Goal: Task Accomplishment & Management: Complete application form

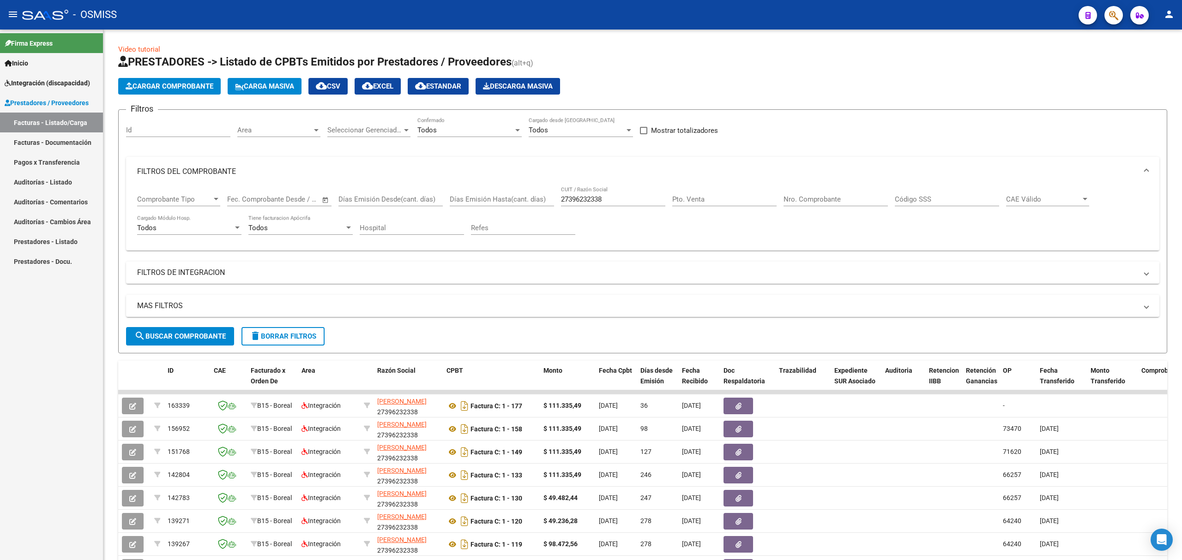
scroll to position [130, 0]
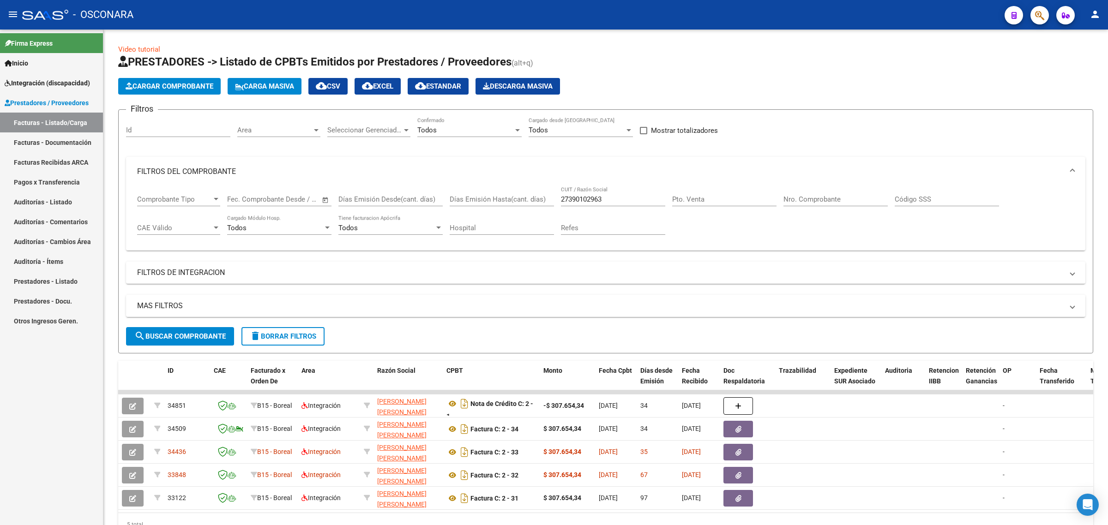
scroll to position [48, 0]
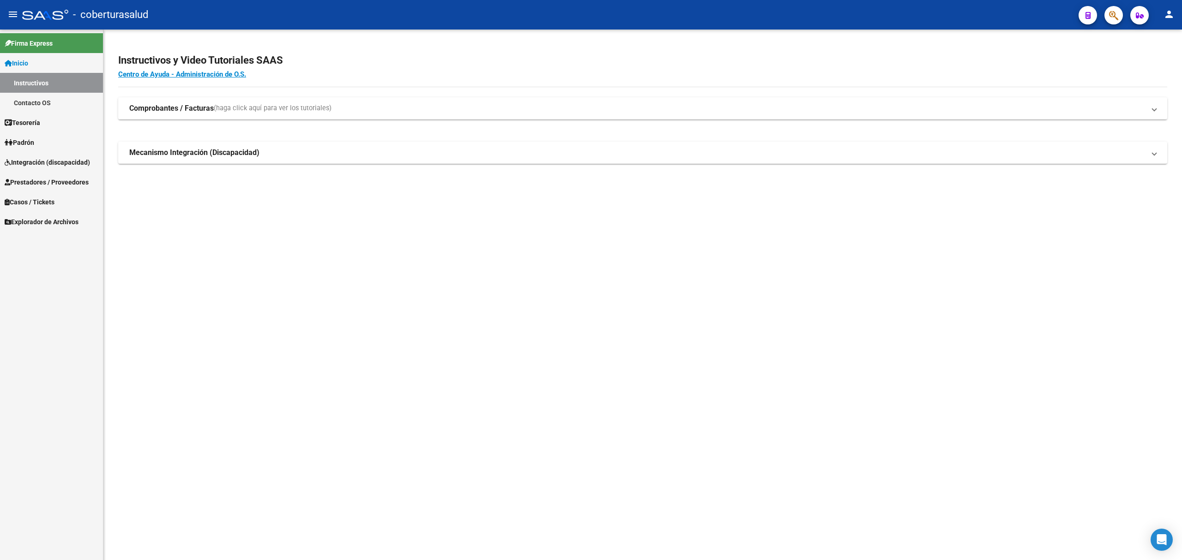
click at [32, 157] on span "Integración (discapacidad)" at bounding box center [47, 162] width 85 height 10
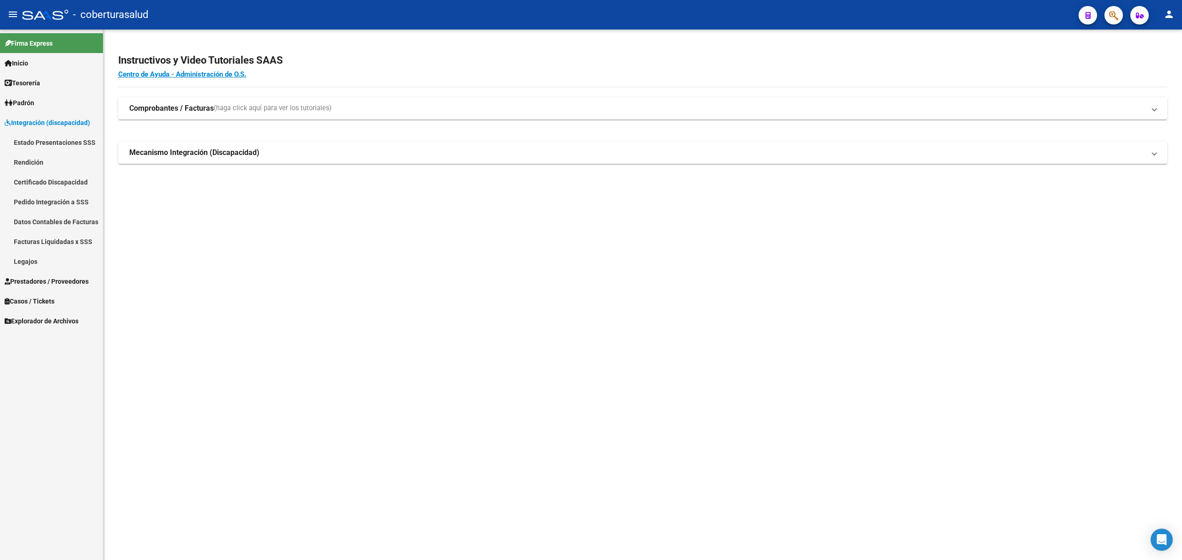
click at [36, 279] on span "Prestadores / Proveedores" at bounding box center [47, 282] width 84 height 10
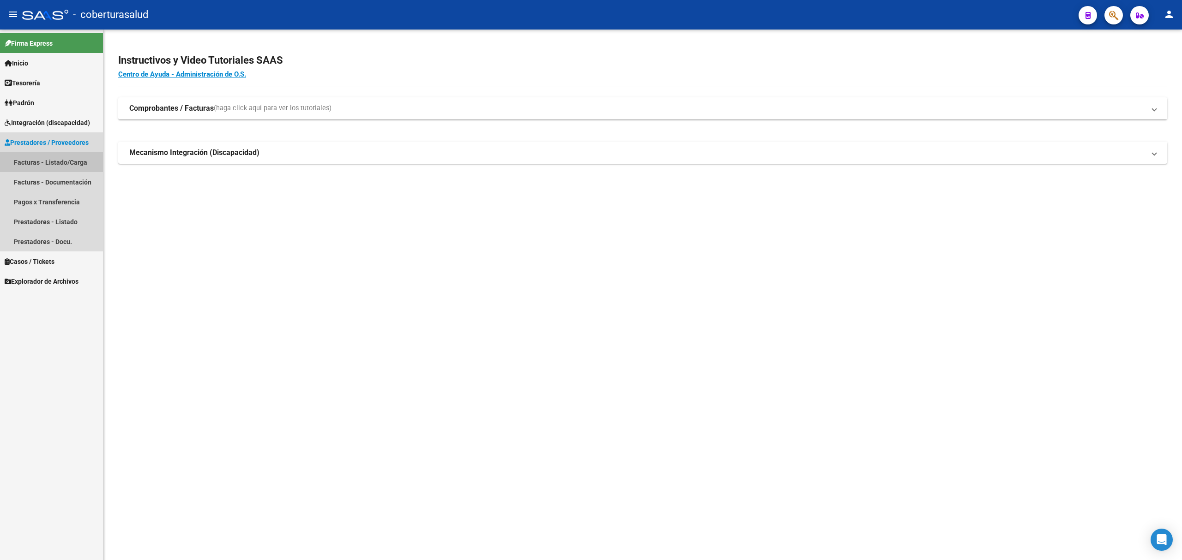
click at [39, 157] on link "Facturas - Listado/Carga" at bounding box center [51, 162] width 103 height 20
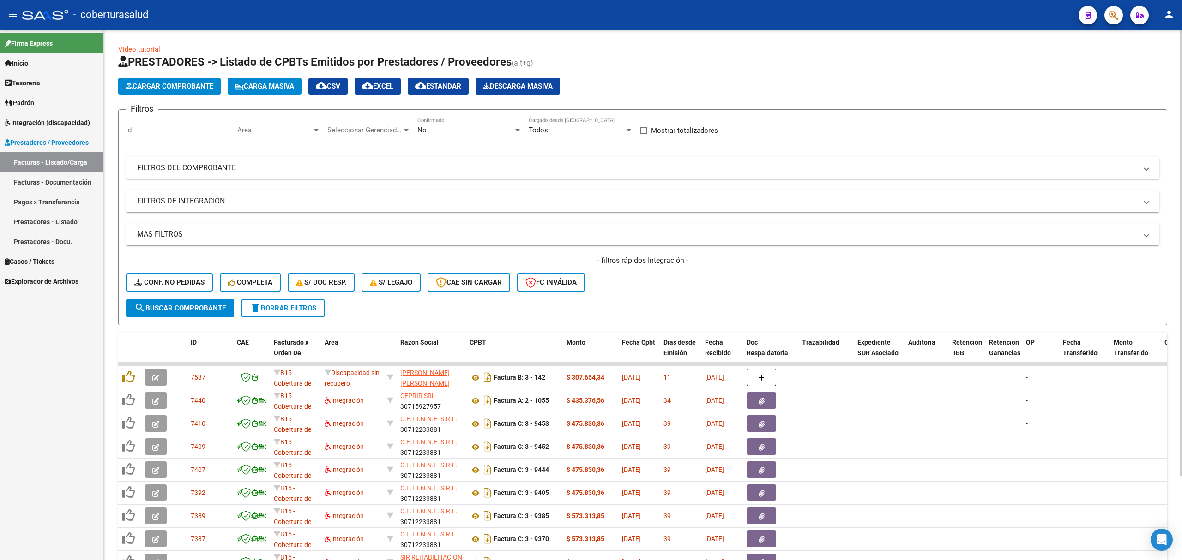
click at [407, 174] on mat-expansion-panel-header "FILTROS DEL COMPROBANTE" at bounding box center [642, 168] width 1033 height 22
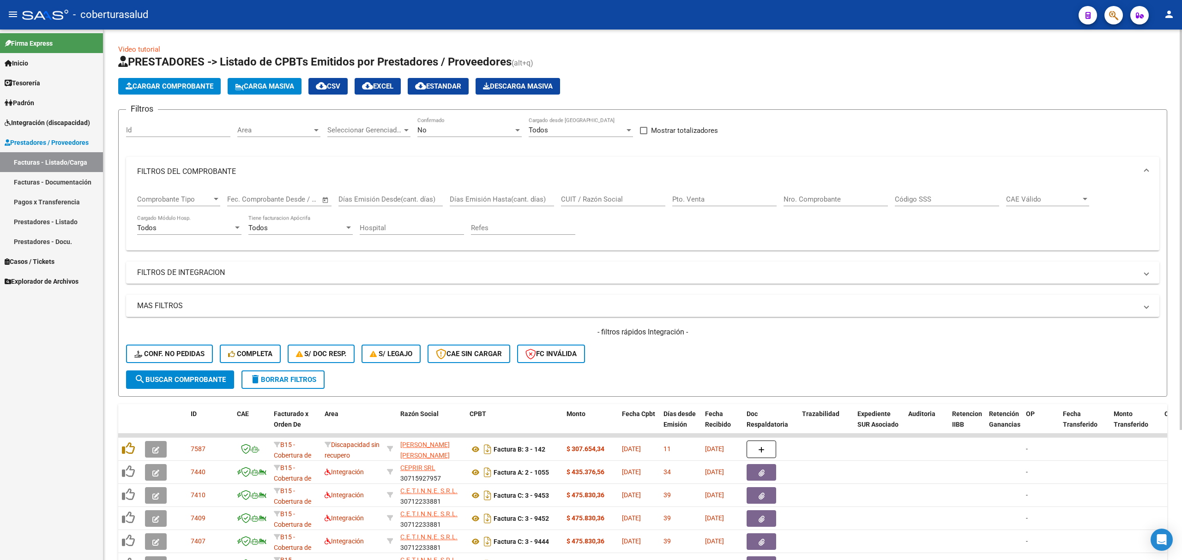
click at [171, 93] on button "Cargar Comprobante" at bounding box center [169, 86] width 102 height 17
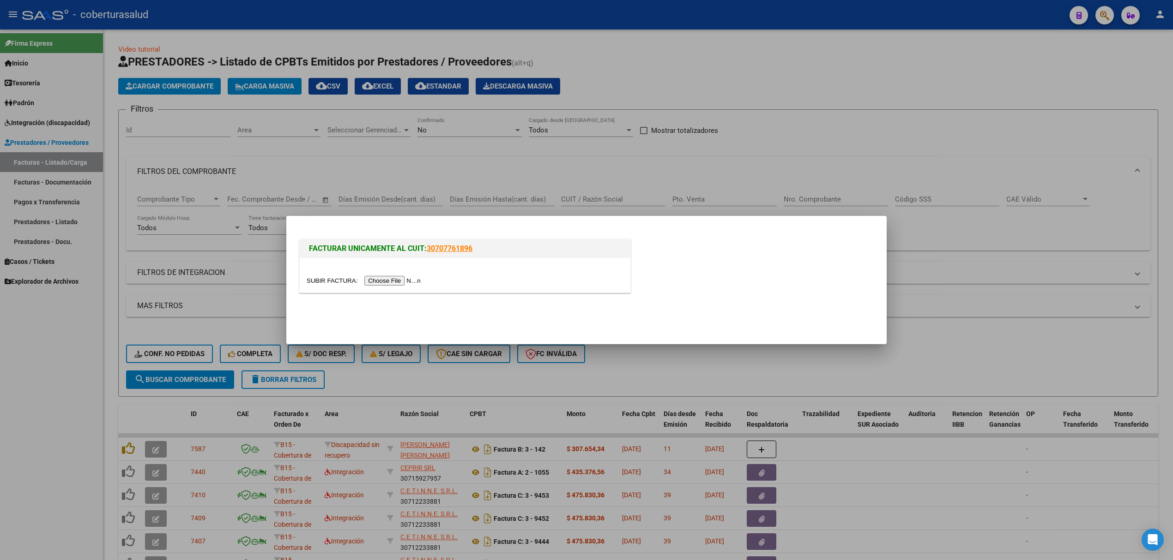
click at [394, 283] on input "file" at bounding box center [365, 281] width 117 height 10
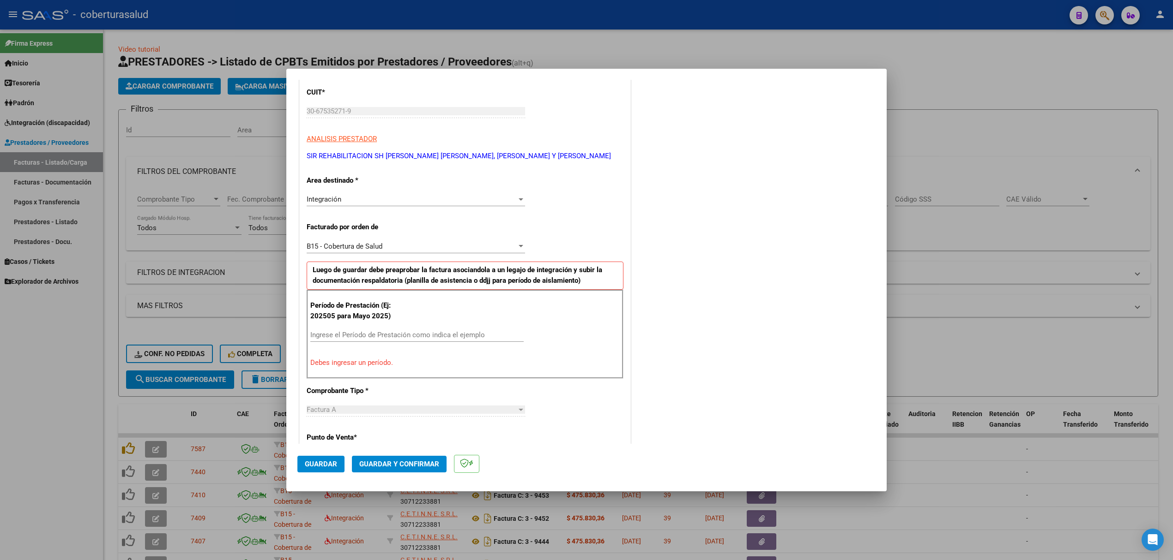
scroll to position [123, 0]
click at [357, 339] on input "Ingrese el Período de Prestación como indica el ejemplo" at bounding box center [416, 335] width 213 height 8
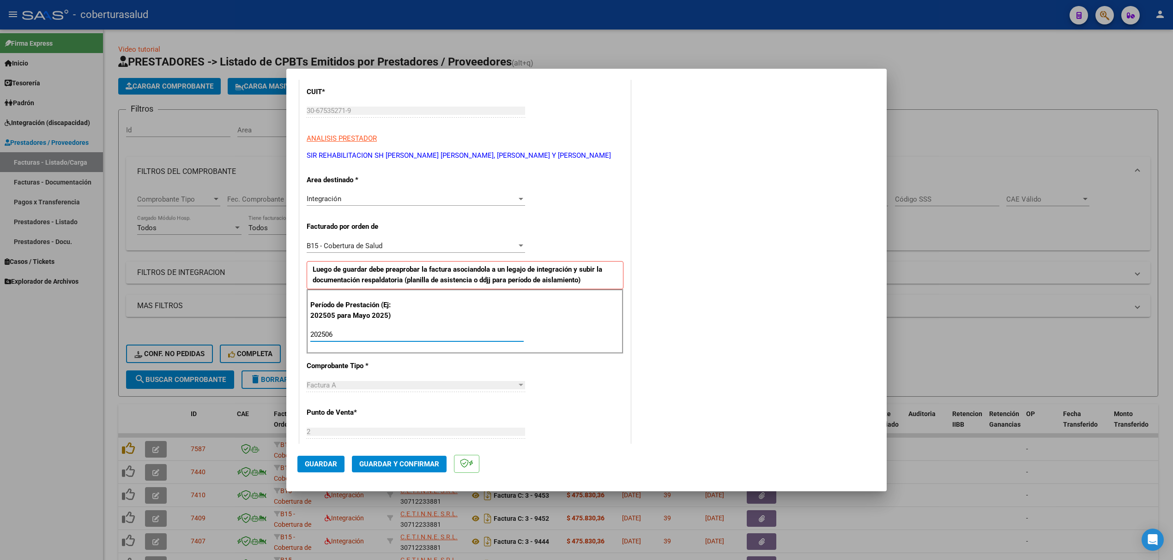
type input "202506"
click at [376, 467] on span "Guardar y Confirmar" at bounding box center [399, 464] width 80 height 8
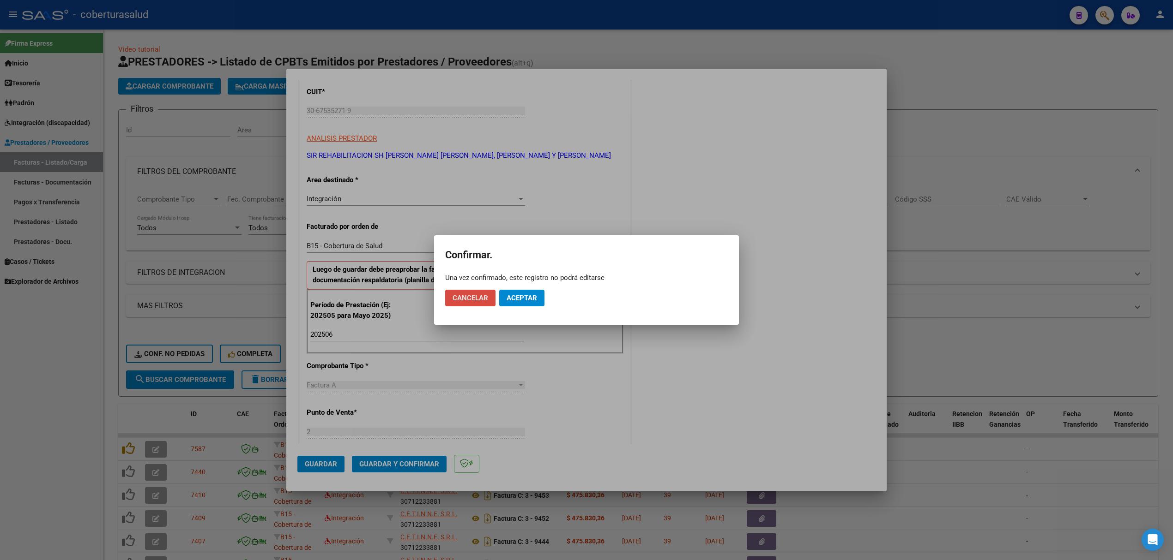
click at [462, 298] on span "Cancelar" at bounding box center [470, 298] width 36 height 8
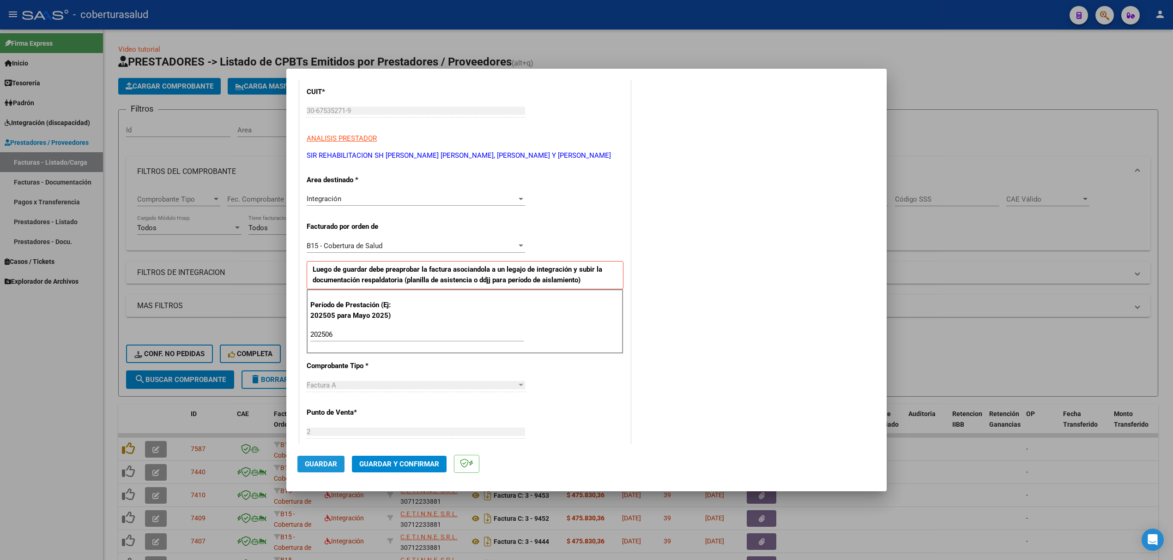
click at [331, 467] on span "Guardar" at bounding box center [321, 464] width 32 height 8
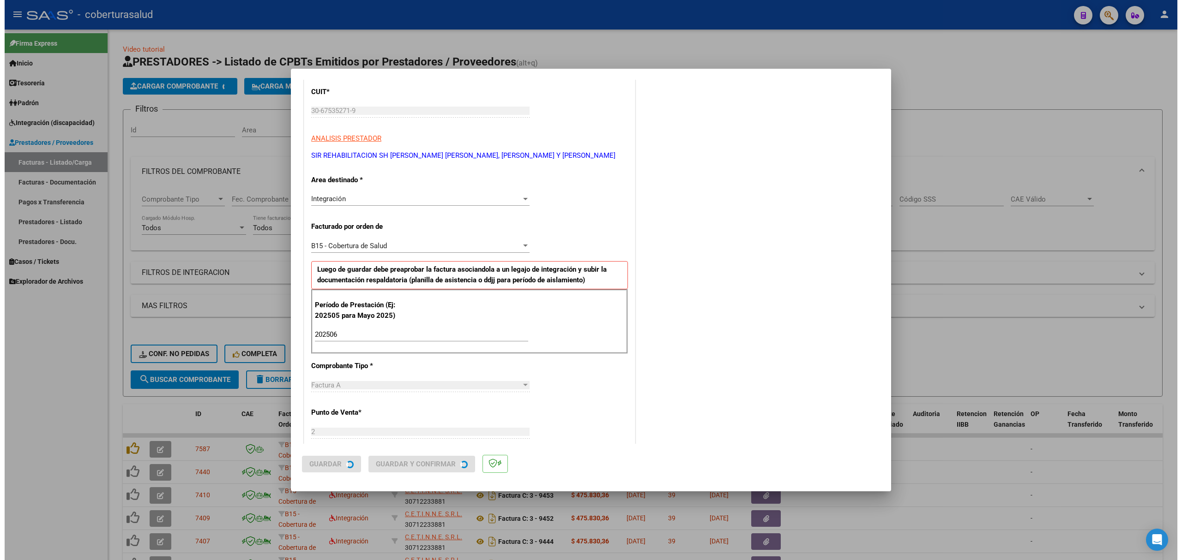
scroll to position [0, 0]
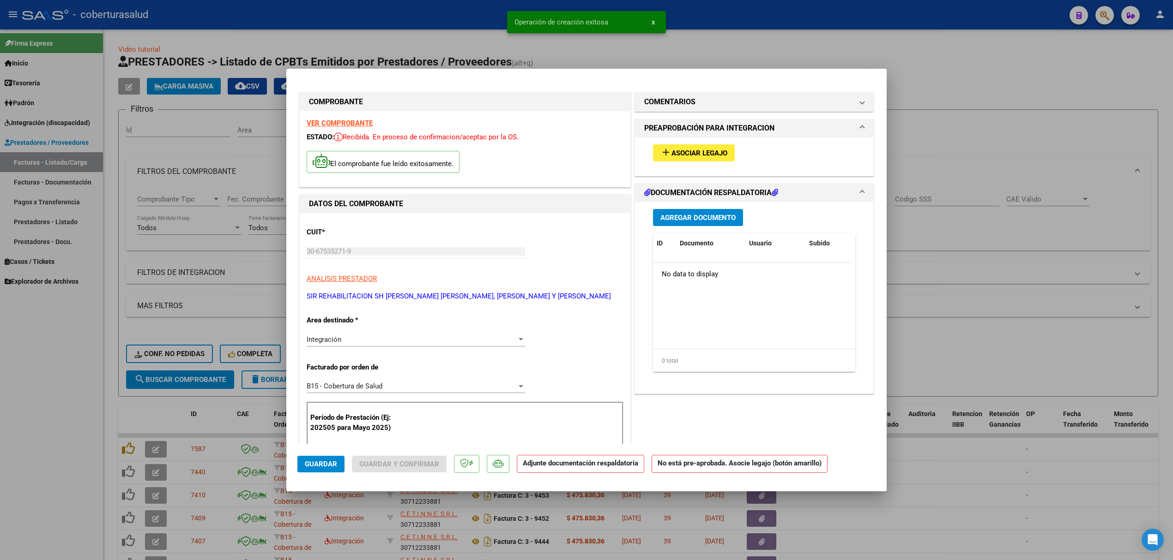
click at [674, 150] on span "Asociar Legajo" at bounding box center [699, 153] width 56 height 8
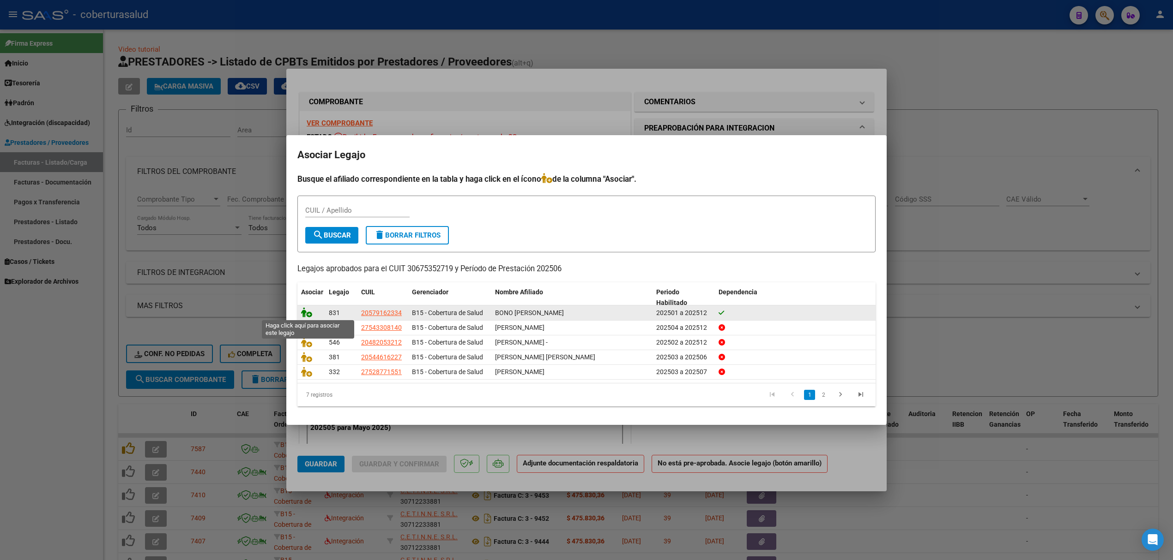
click at [307, 313] on icon at bounding box center [306, 312] width 11 height 10
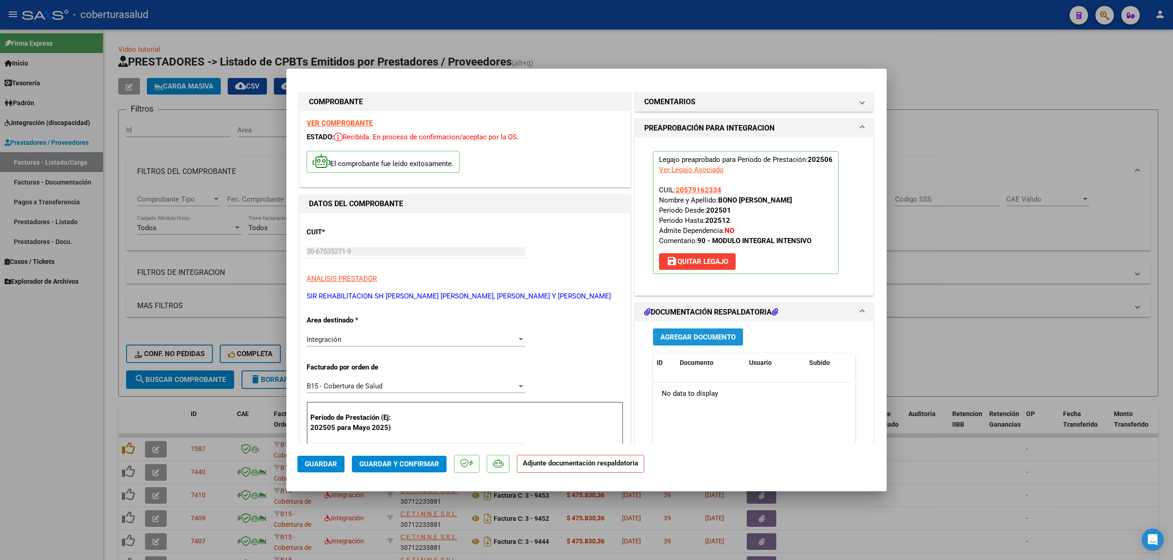
click at [679, 338] on span "Agregar Documento" at bounding box center [697, 337] width 75 height 8
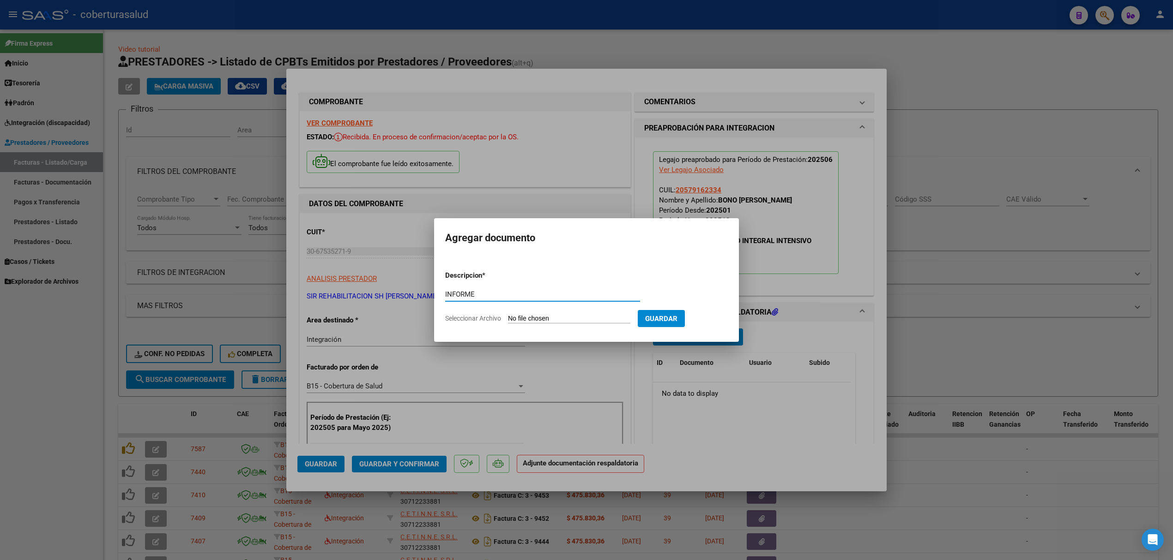
type input "INFORME"
click at [595, 313] on form "Descripcion * INFORME Escriba aquí una descripcion Seleccionar Archivo Guardar" at bounding box center [586, 297] width 283 height 67
click at [591, 316] on input "Seleccionar Archivo" at bounding box center [569, 319] width 122 height 9
type input "C:\fakepath\141713-2-Informe_de_evolucion_semestral.pdf"
click at [724, 323] on span "Guardar" at bounding box center [709, 319] width 32 height 8
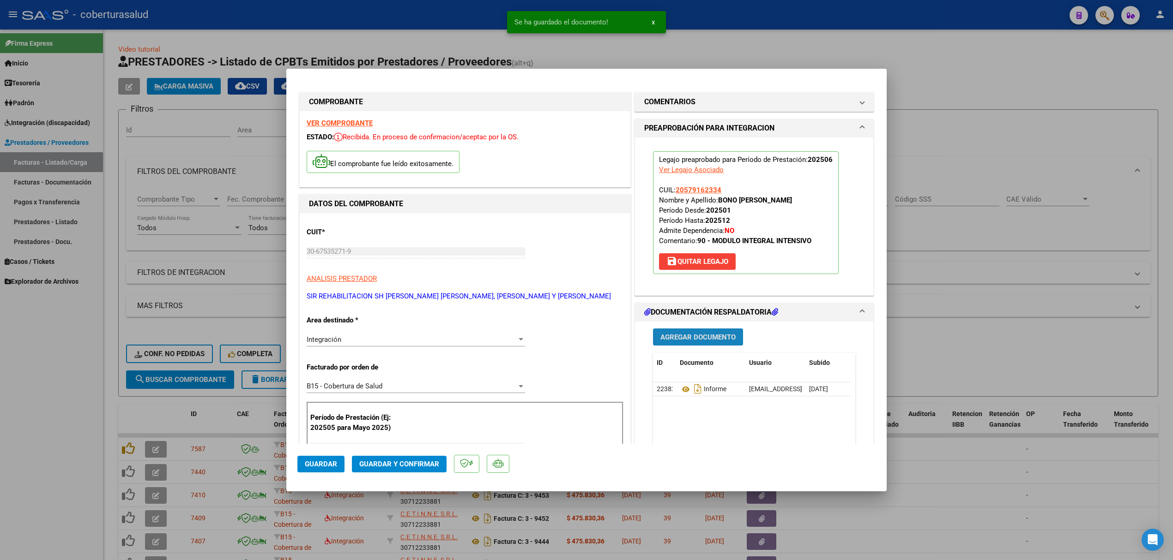
click at [675, 342] on span "Agregar Documento" at bounding box center [697, 337] width 75 height 8
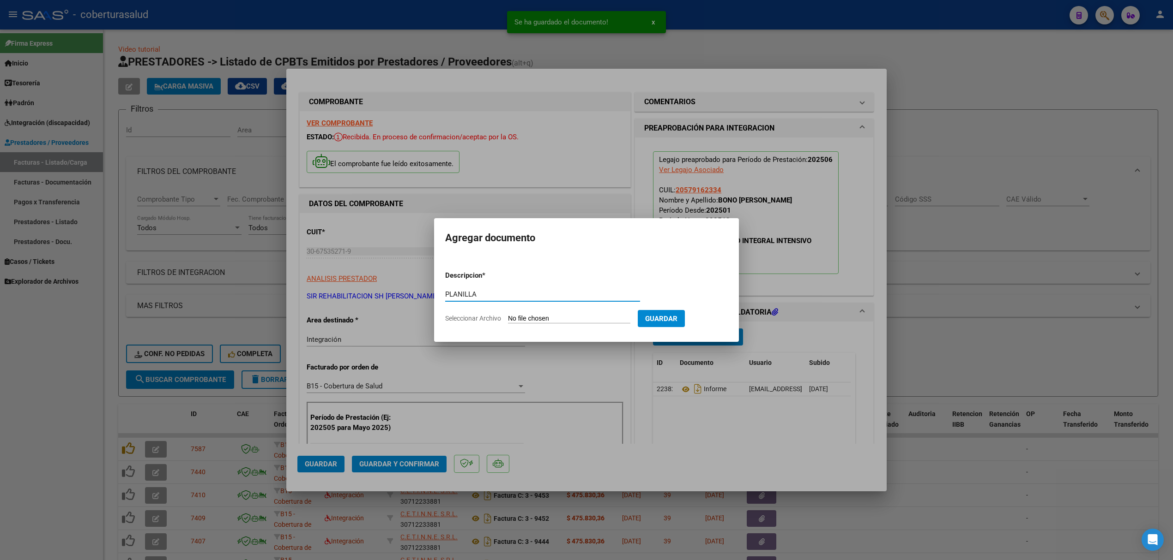
type input "PLANILLA"
click at [599, 321] on input "Seleccionar Archivo" at bounding box center [569, 319] width 122 height 9
type input "C:\fakepath\141713-3-Planilla_de_Asistencia.pdf"
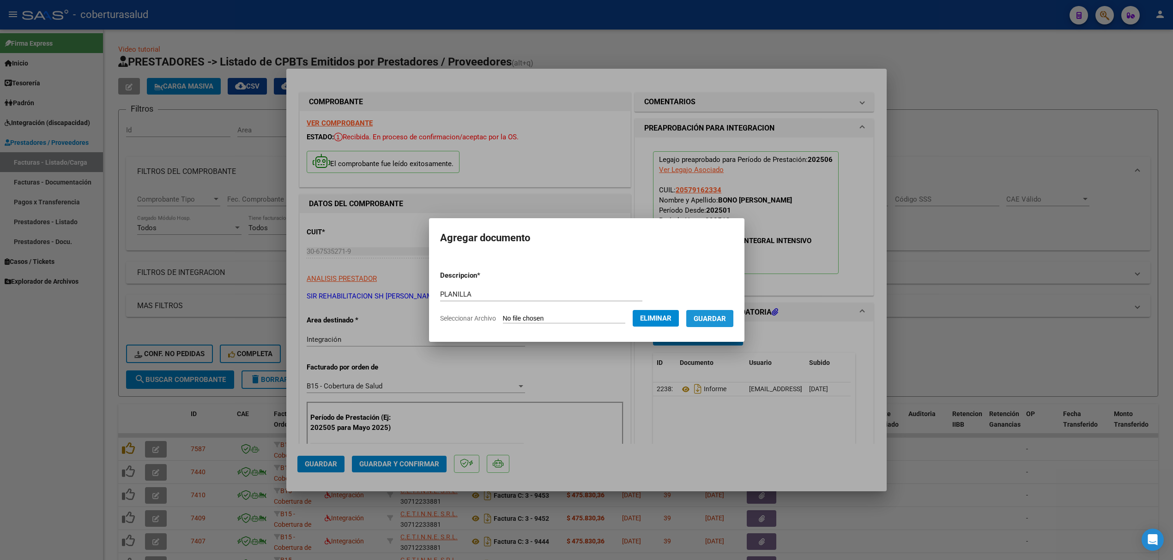
click at [712, 320] on span "Guardar" at bounding box center [709, 319] width 32 height 8
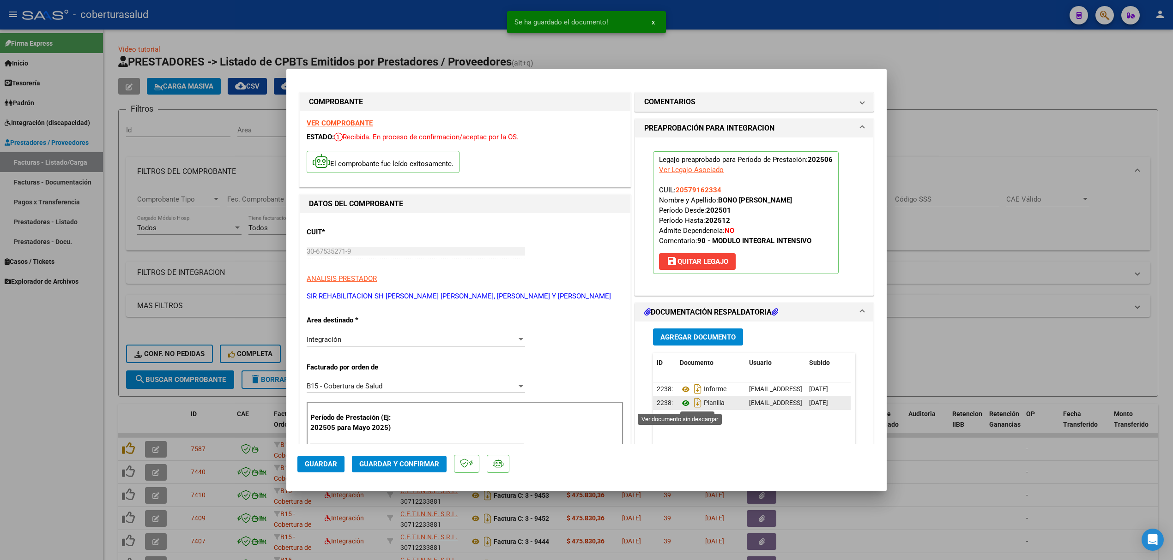
click at [680, 405] on icon at bounding box center [686, 403] width 12 height 11
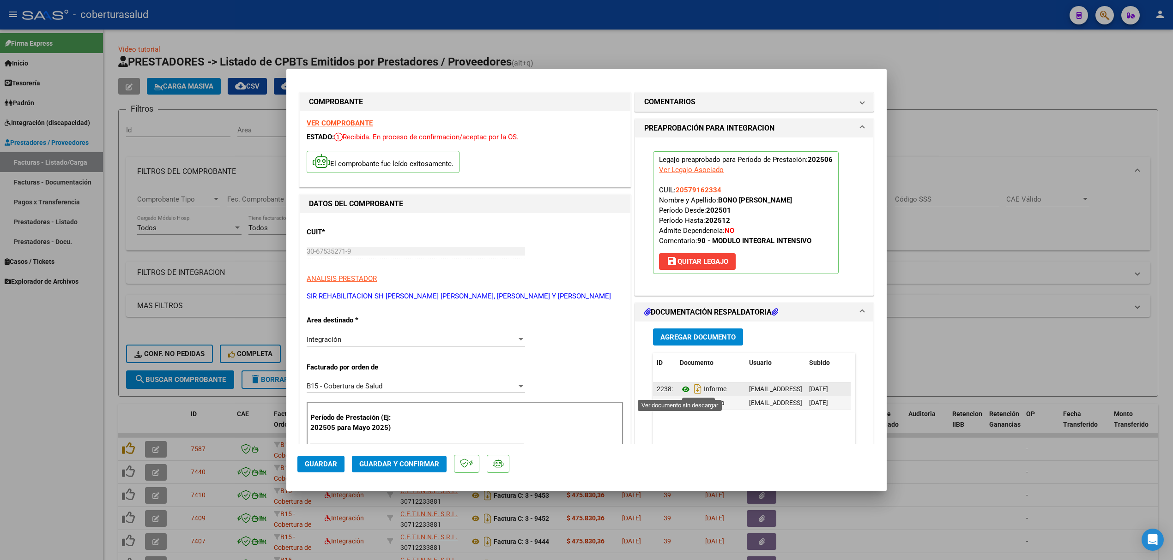
click at [684, 391] on icon at bounding box center [686, 389] width 12 height 11
click at [680, 392] on icon at bounding box center [686, 389] width 12 height 11
click at [680, 407] on icon at bounding box center [686, 403] width 12 height 11
click at [392, 461] on span "Guardar y Confirmar" at bounding box center [399, 464] width 80 height 8
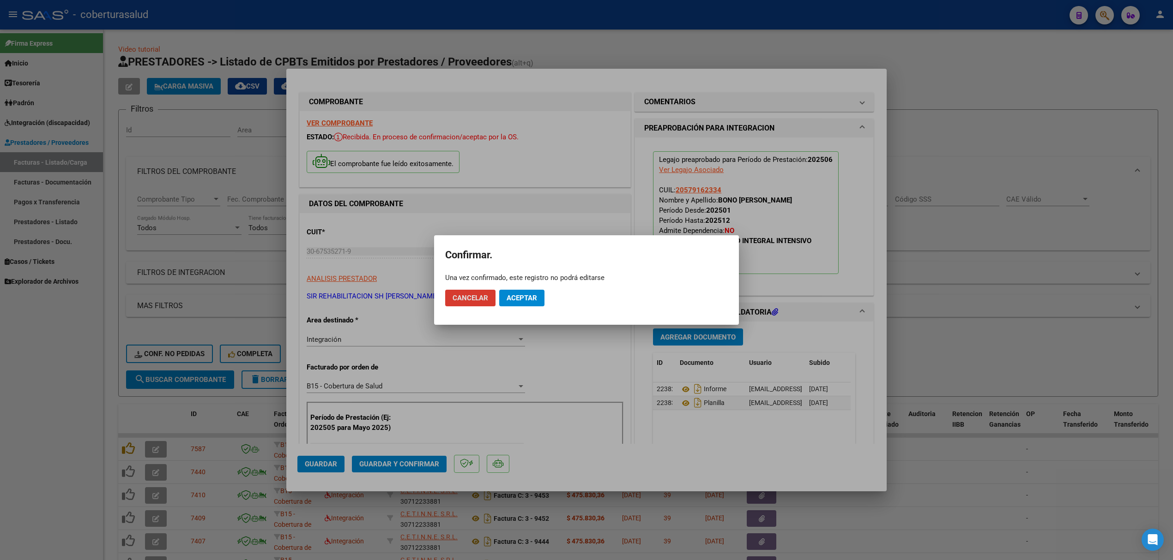
click at [524, 300] on span "Aceptar" at bounding box center [521, 298] width 30 height 8
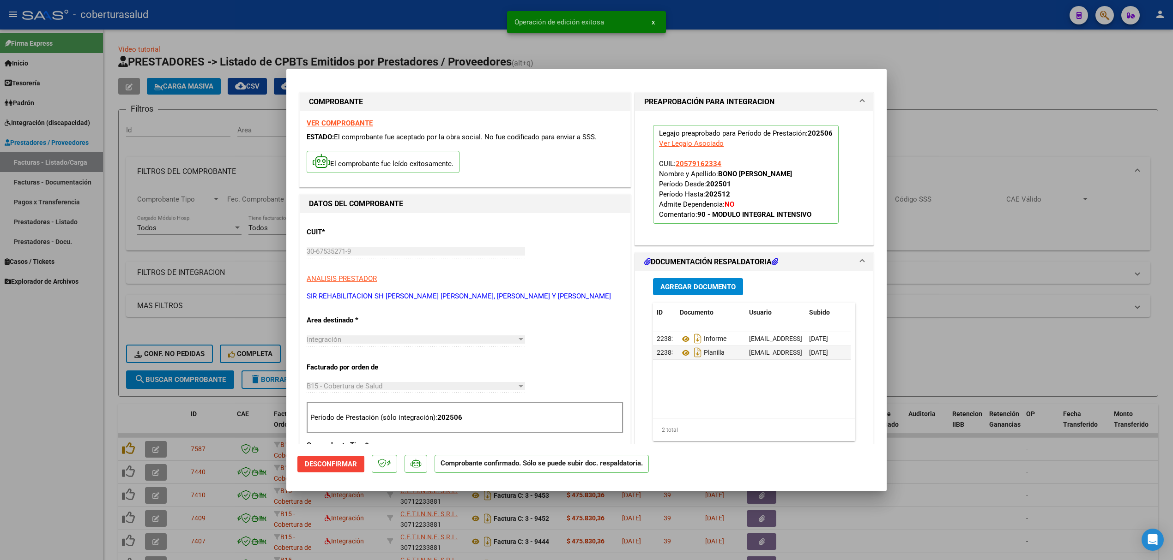
click at [226, 318] on div at bounding box center [586, 280] width 1173 height 560
type input "$ 0,00"
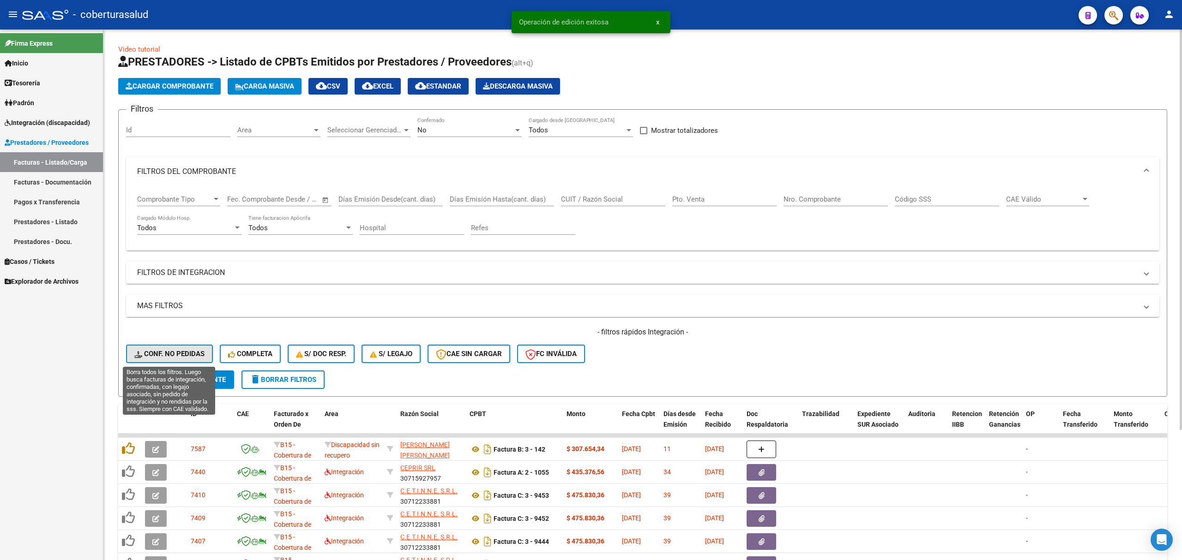
click at [165, 352] on span "Conf. no pedidas" at bounding box center [169, 354] width 70 height 8
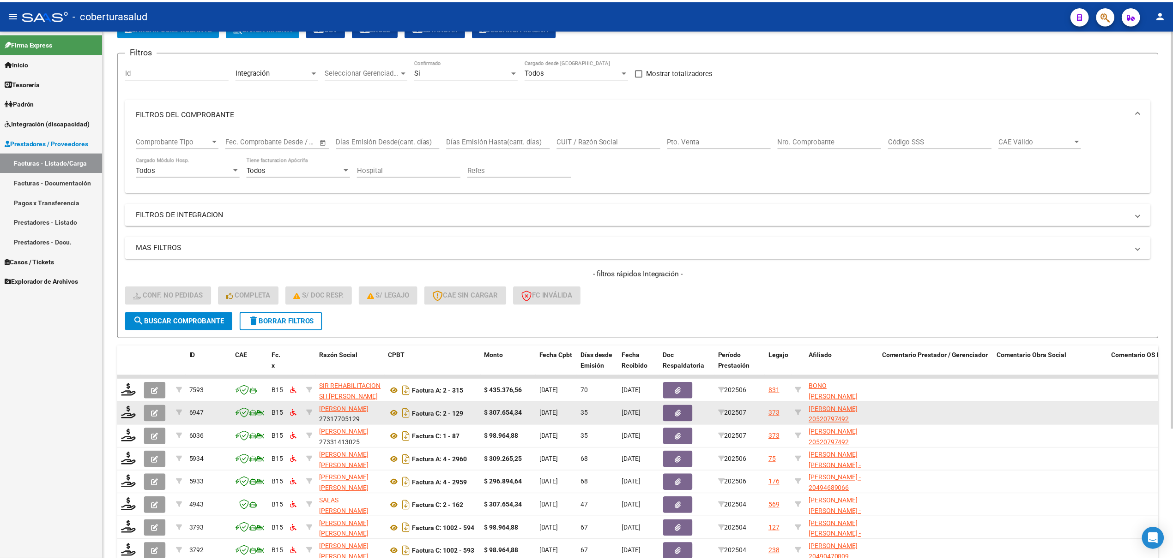
scroll to position [61, 0]
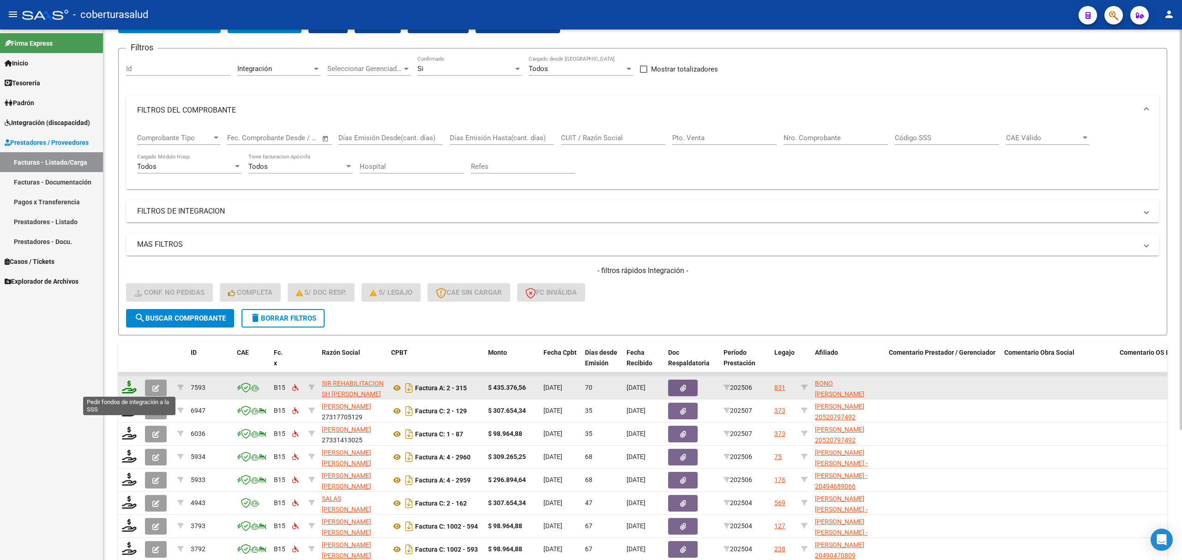
click at [130, 381] on icon at bounding box center [129, 387] width 15 height 13
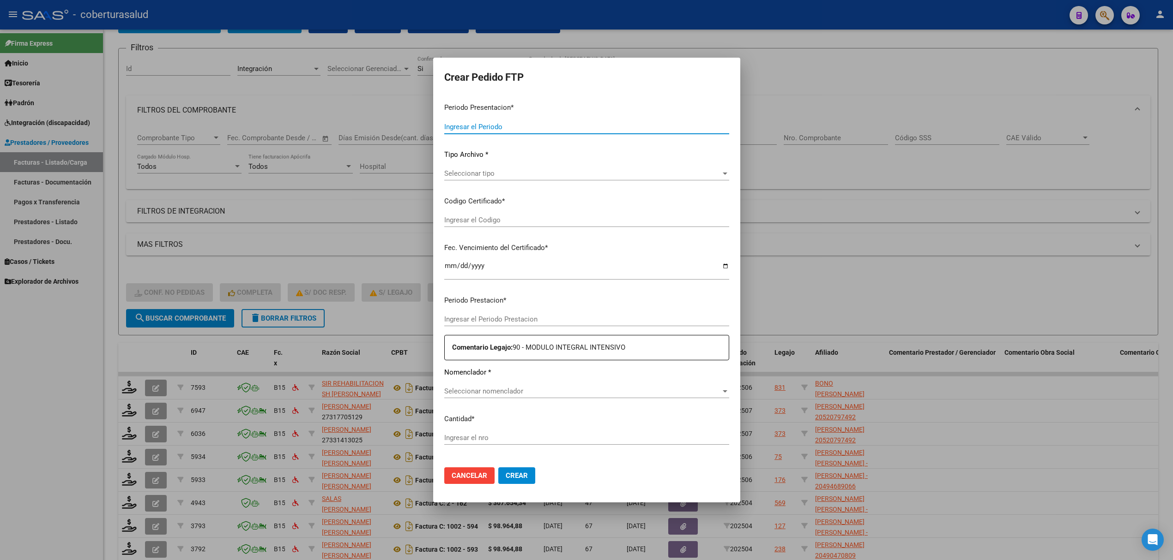
type input "202508"
type input "202506"
type input "$ 435.376,56"
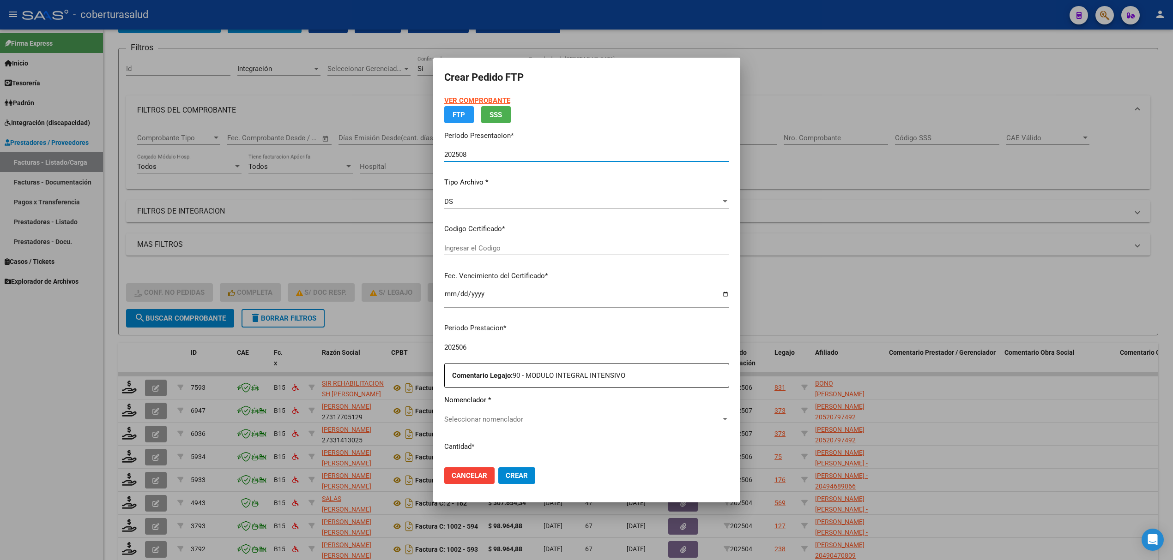
type input "ARG02000579162332024041720250417TUC139"
type input "[DATE]"
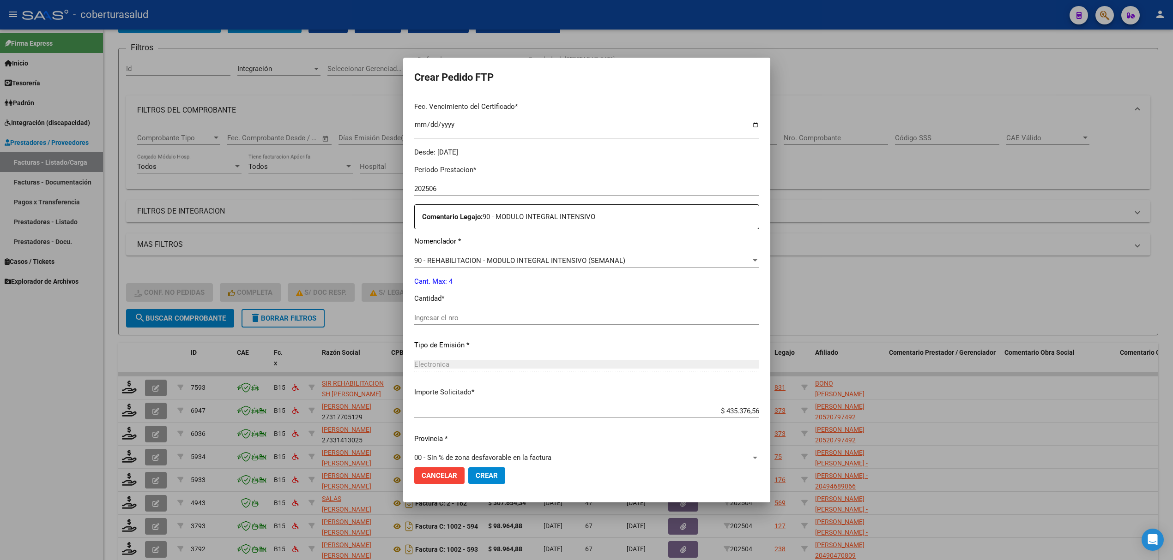
scroll to position [246, 0]
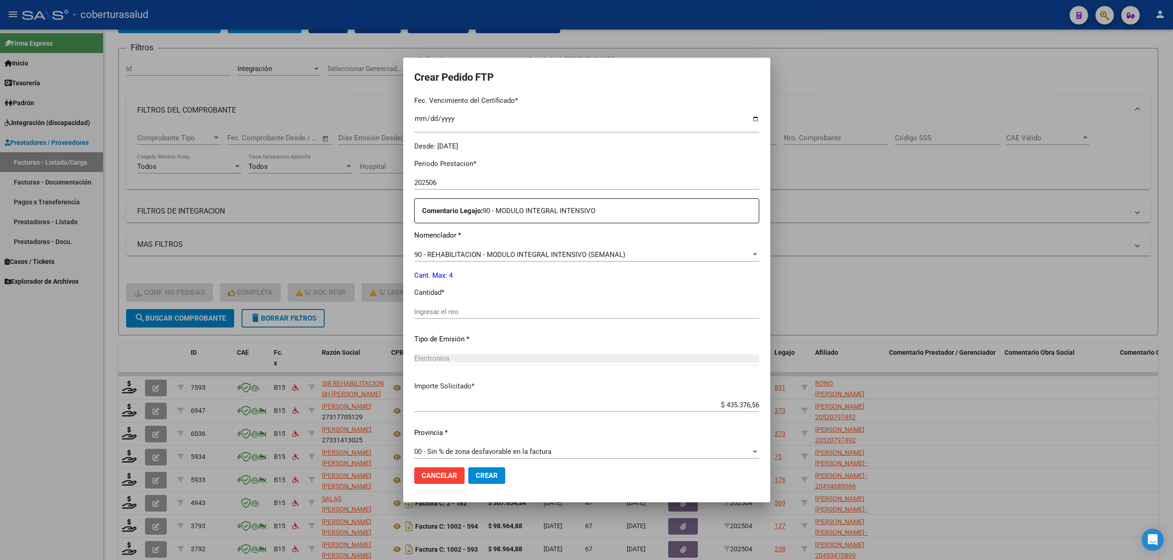
click at [499, 308] on input "Ingresar el nro" at bounding box center [586, 312] width 345 height 8
type input "4"
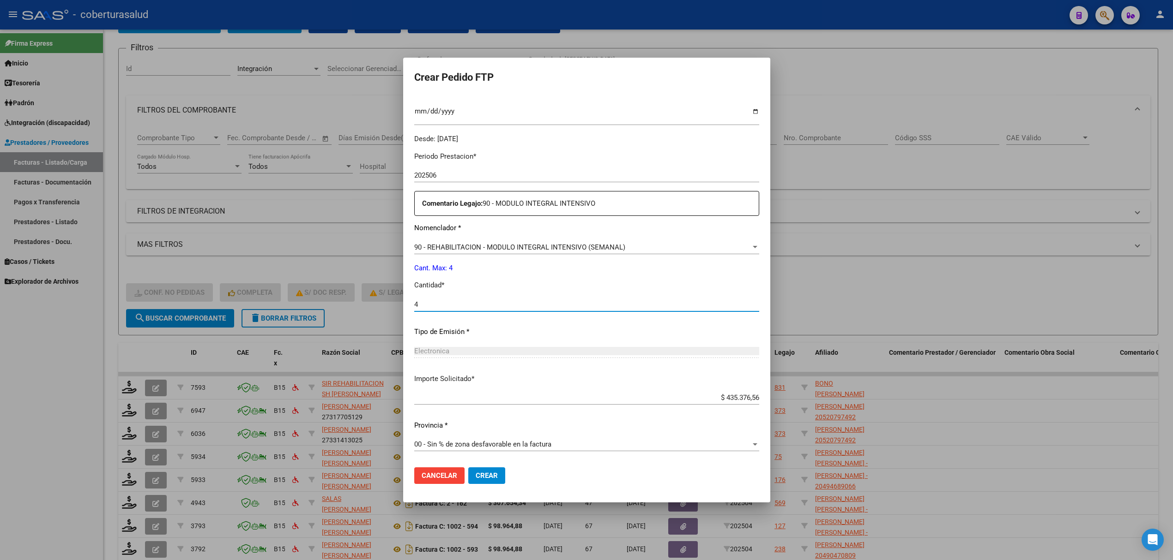
click at [490, 480] on button "Crear" at bounding box center [486, 476] width 37 height 17
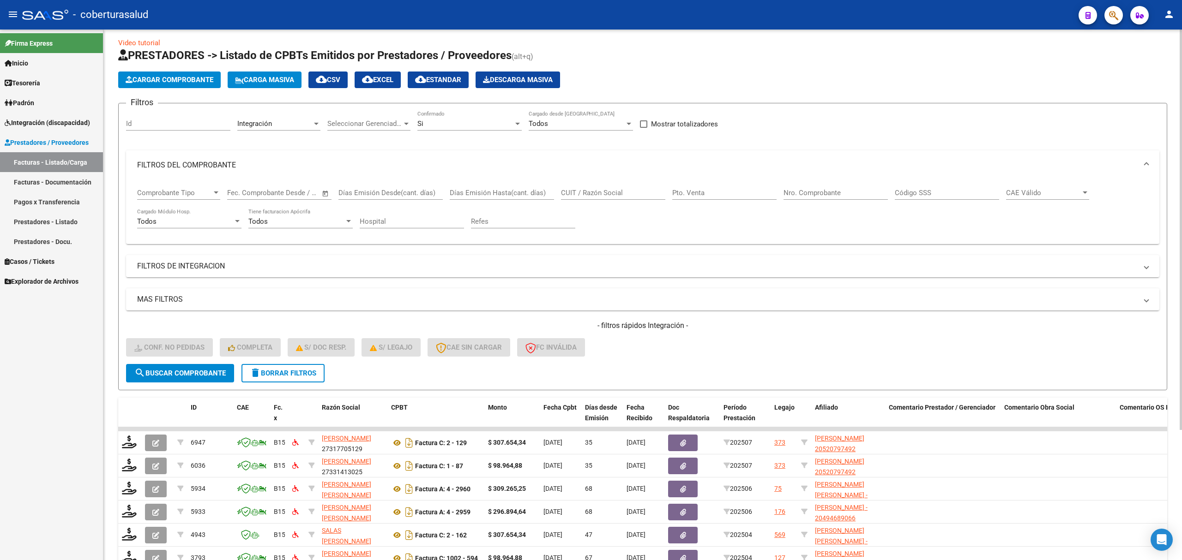
scroll to position [0, 0]
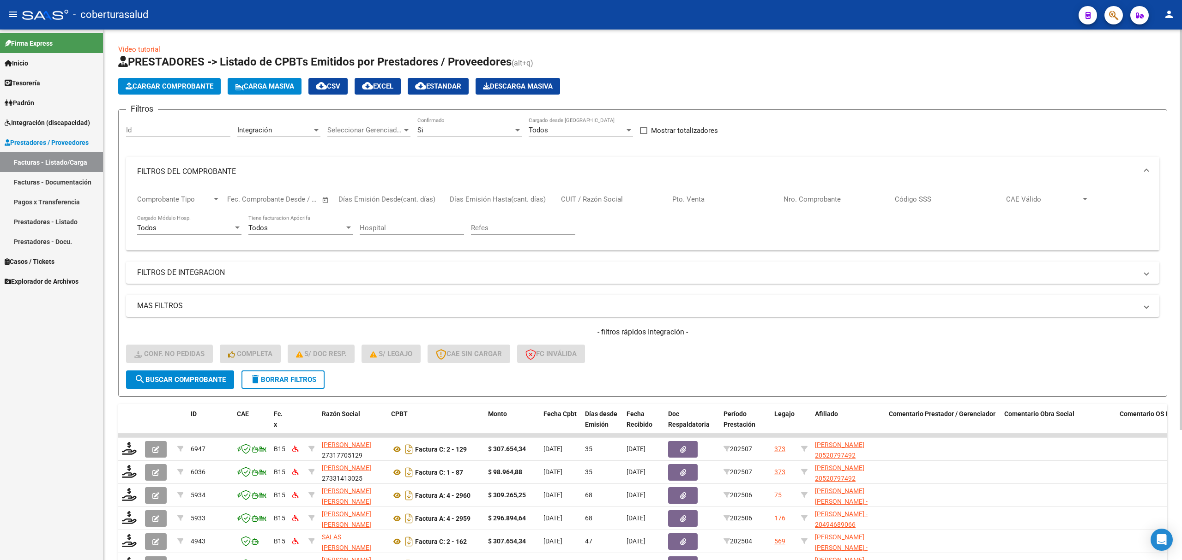
drag, startPoint x: 425, startPoint y: 121, endPoint x: 426, endPoint y: 129, distance: 8.3
click at [426, 129] on div "Si Confirmado" at bounding box center [469, 127] width 104 height 20
click at [439, 112] on span "Todos" at bounding box center [469, 109] width 104 height 21
drag, startPoint x: 571, startPoint y: 189, endPoint x: 567, endPoint y: 194, distance: 6.3
click at [571, 190] on div "CUIT / Razón Social" at bounding box center [613, 196] width 104 height 20
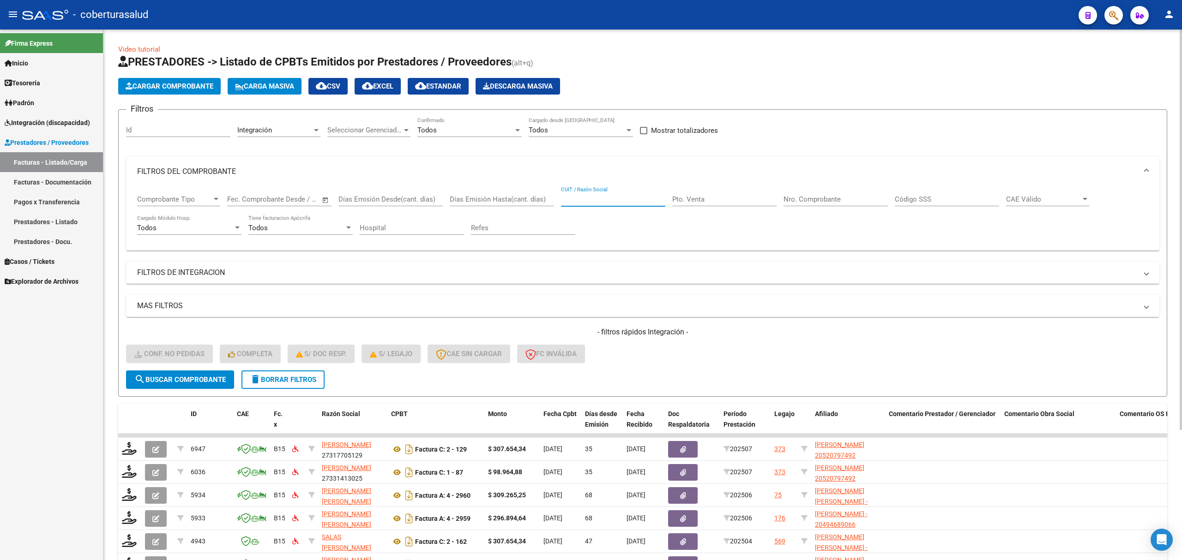
paste input "27372273378"
type input "27372273378"
click at [208, 384] on button "search Buscar Comprobante" at bounding box center [180, 380] width 108 height 18
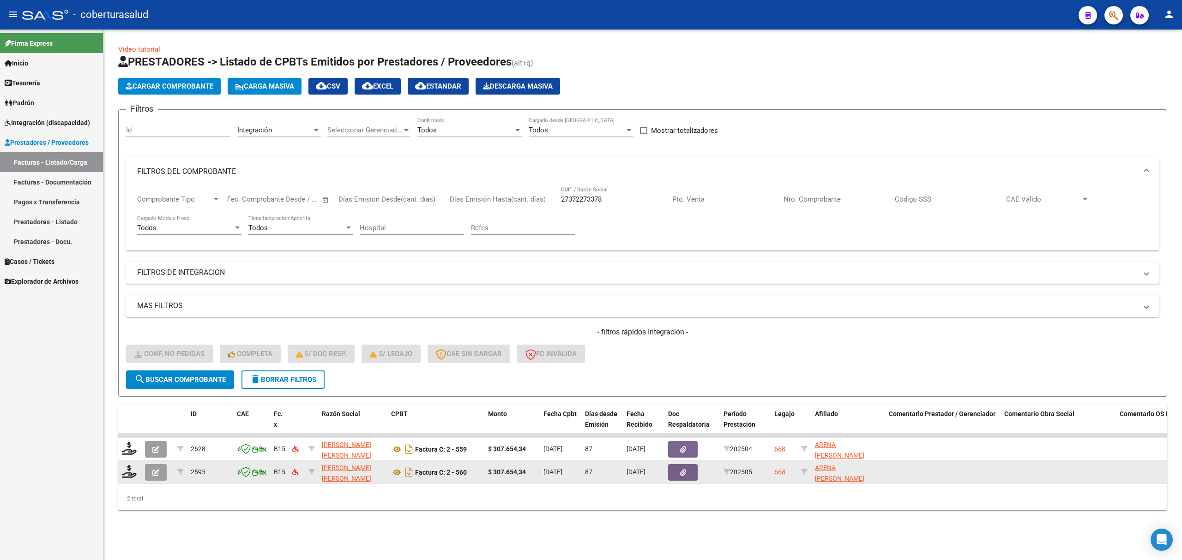
click at [156, 471] on icon "button" at bounding box center [155, 472] width 7 height 7
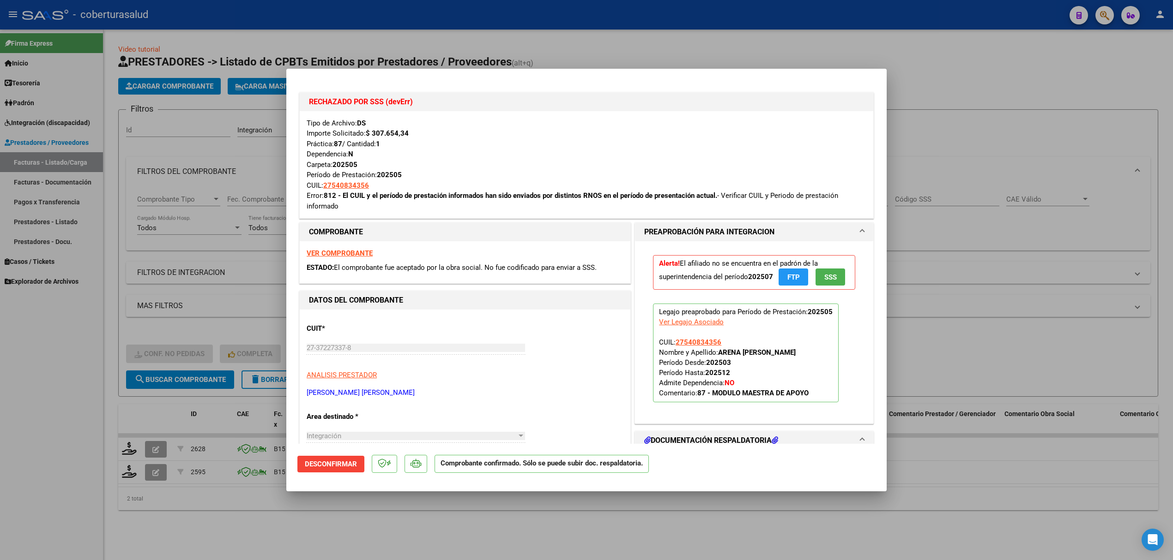
click at [226, 299] on div at bounding box center [586, 280] width 1173 height 560
type input "$ 0,00"
